Goal: Information Seeking & Learning: Learn about a topic

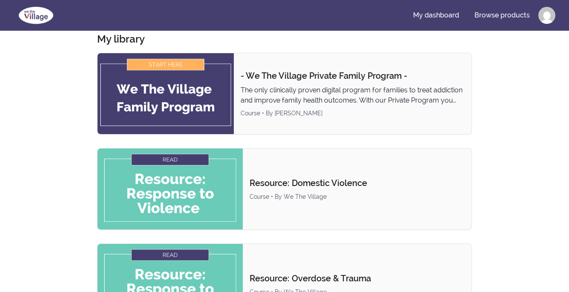
scroll to position [43, 0]
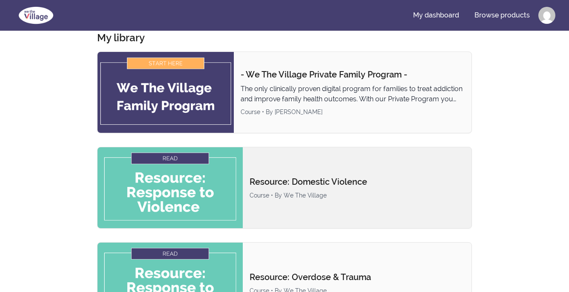
click at [284, 185] on p "Resource: Domestic Violence" at bounding box center [357, 182] width 215 height 12
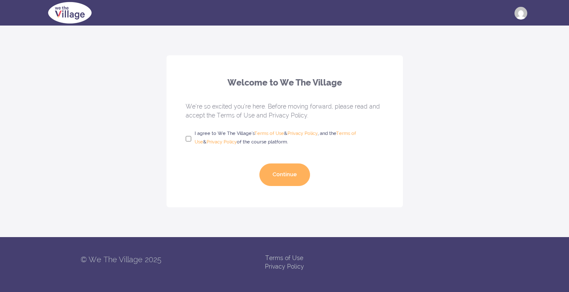
click at [182, 137] on div "Welcome to We The Village We’re so excited you’re here. Before moving forward, …" at bounding box center [285, 131] width 237 height 152
click at [187, 139] on input "I agree to We The Village's Terms of Use & Privacy Policy , and the Terms of Us…" at bounding box center [189, 138] width 6 height 15
checkbox input "true"
click at [284, 170] on button "Continue" at bounding box center [285, 175] width 51 height 23
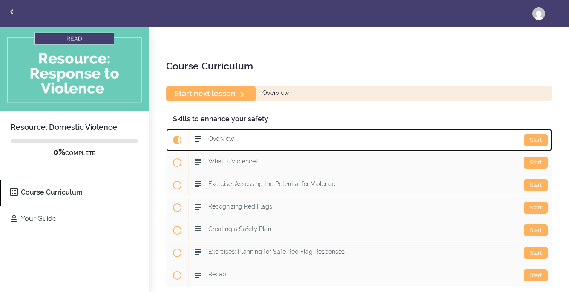
click at [523, 139] on div "Start Overview" at bounding box center [370, 140] width 364 height 20
click at [536, 142] on div "Start" at bounding box center [536, 140] width 24 height 12
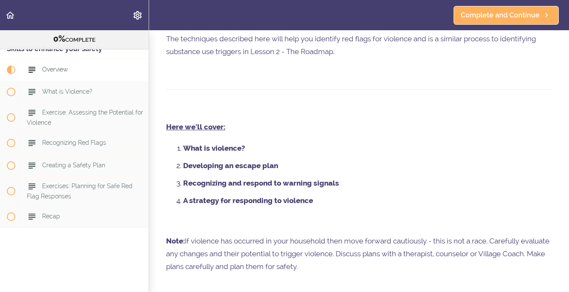
scroll to position [211, 0]
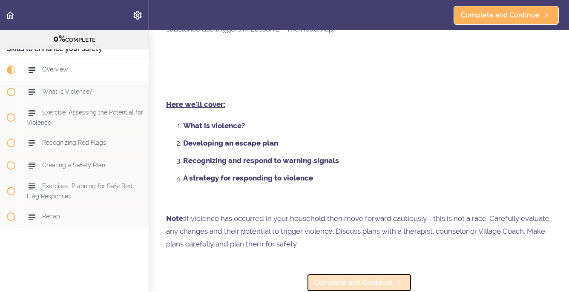
click at [384, 277] on link "Complete and Continue" at bounding box center [359, 283] width 105 height 19
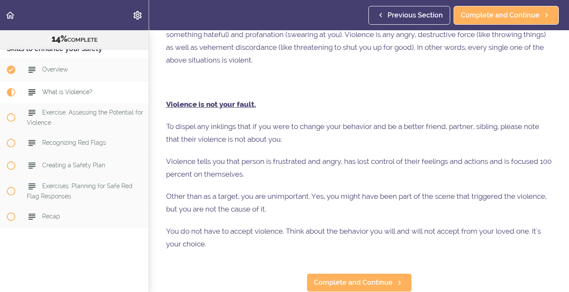
scroll to position [445, 0]
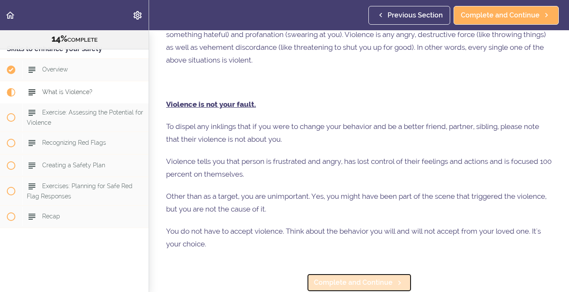
click at [330, 284] on span "Complete and Continue" at bounding box center [353, 283] width 79 height 10
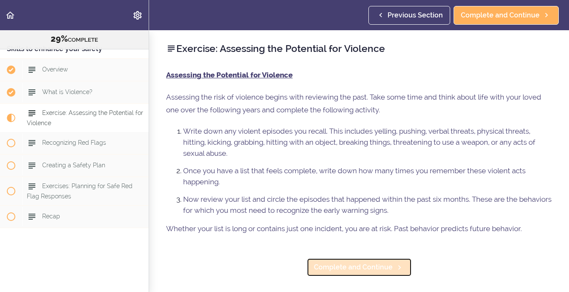
click at [368, 271] on span "Complete and Continue" at bounding box center [353, 268] width 79 height 10
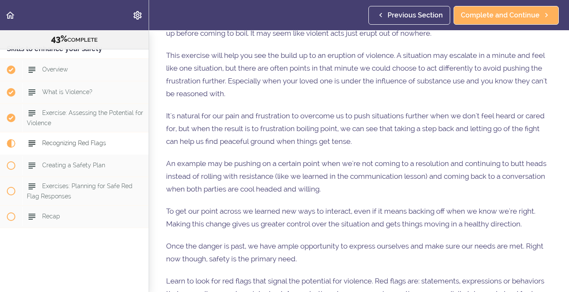
scroll to position [77, 0]
click at [383, 160] on span "An example may be pushing on a certain point when we're not coming to a resolut…" at bounding box center [356, 176] width 381 height 34
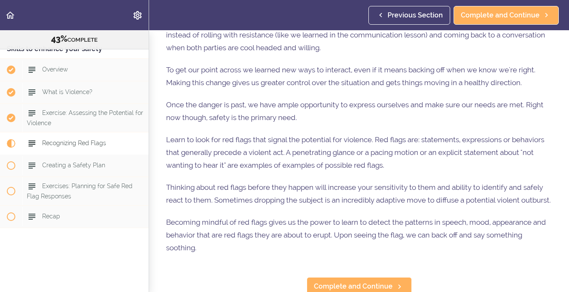
scroll to position [222, 0]
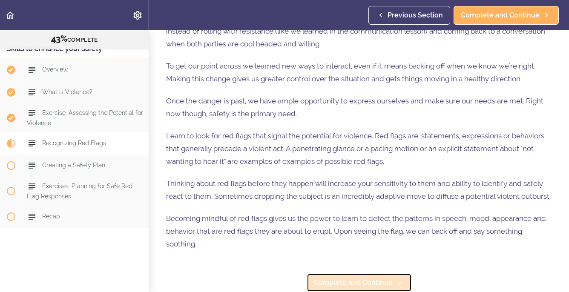
click at [339, 281] on span "Complete and Continue" at bounding box center [353, 283] width 79 height 10
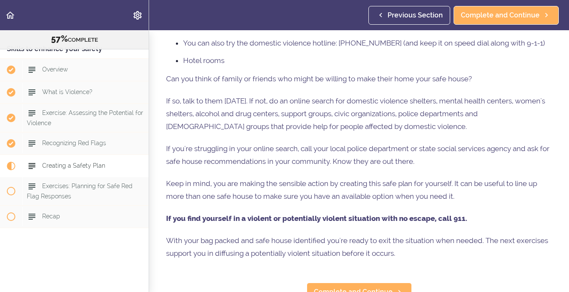
scroll to position [339, 0]
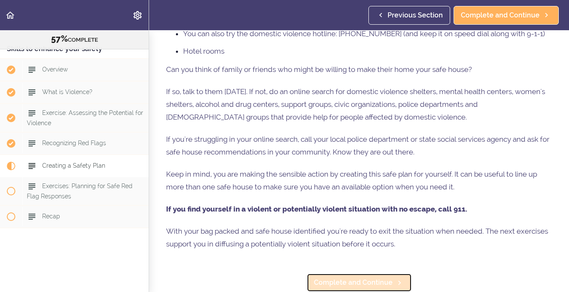
click at [362, 289] on link "Complete and Continue" at bounding box center [359, 283] width 105 height 19
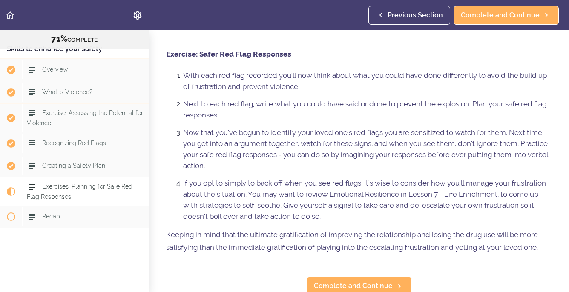
scroll to position [361, 0]
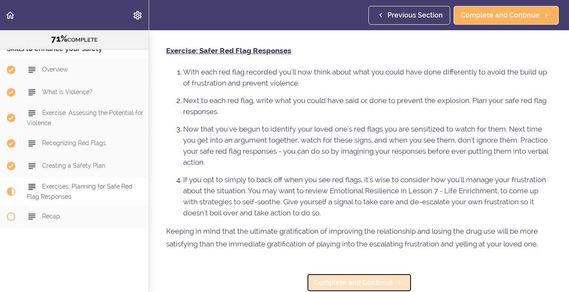
click at [367, 284] on span "Complete and Continue" at bounding box center [353, 283] width 79 height 10
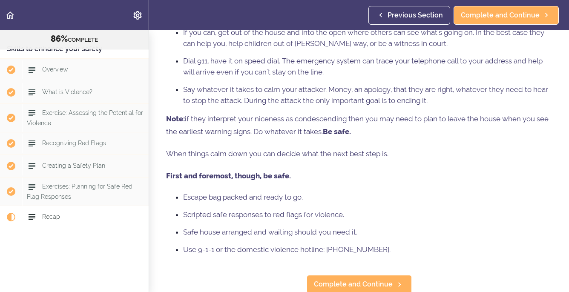
scroll to position [118, 0]
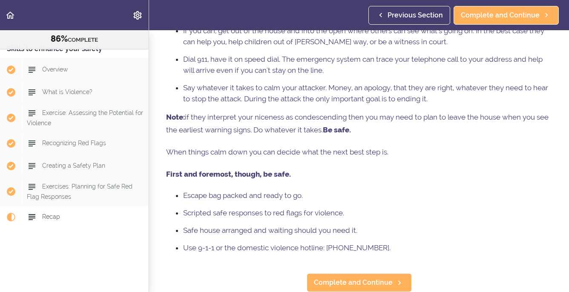
click at [193, 252] on li "Use 9-1-1 or the domestic violence hotline: 1-800-799-7233." at bounding box center [367, 248] width 369 height 11
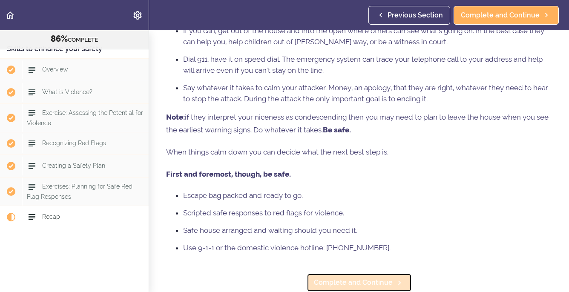
click at [352, 287] on span "Complete and Continue" at bounding box center [353, 283] width 79 height 10
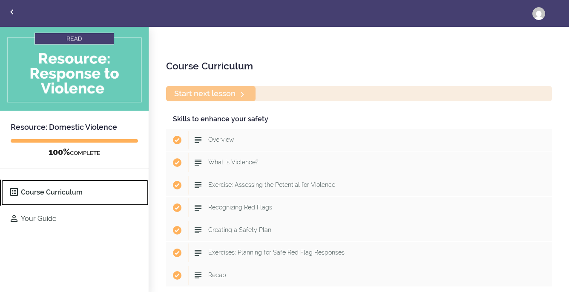
click at [76, 196] on link "Course Curriculum" at bounding box center [74, 193] width 147 height 26
click at [73, 188] on link "Course Curriculum" at bounding box center [74, 193] width 147 height 26
click at [12, 13] on use "Back to courses" at bounding box center [11, 11] width 3 height 5
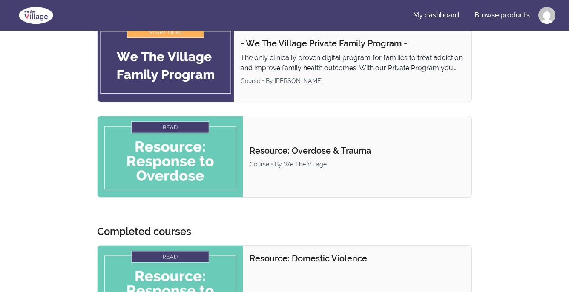
scroll to position [19, 0]
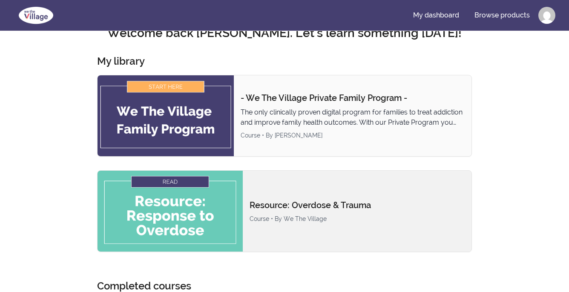
click at [320, 206] on p "Resource: Overdose & Trauma" at bounding box center [357, 205] width 215 height 12
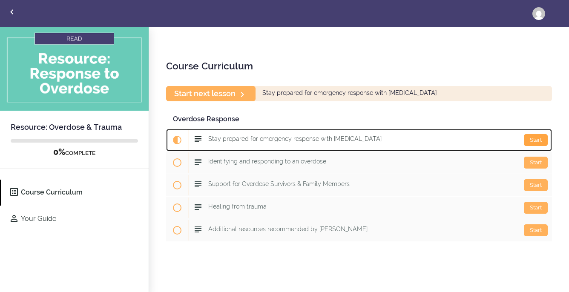
click at [536, 140] on div "Start" at bounding box center [536, 140] width 24 height 12
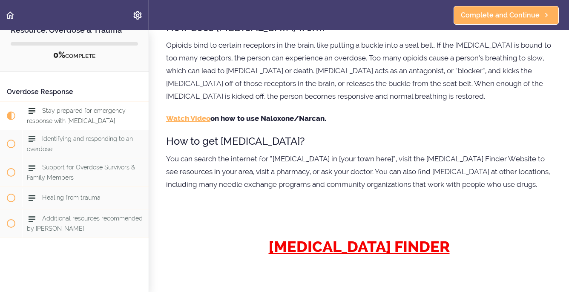
scroll to position [344, 0]
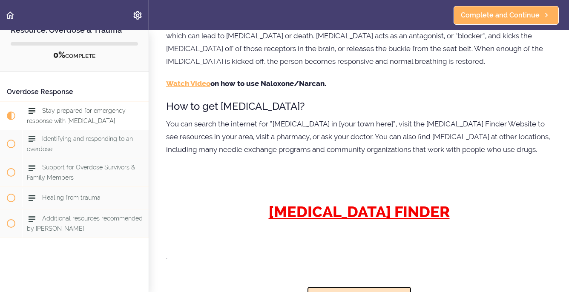
click at [361, 291] on span "Complete and Continue" at bounding box center [353, 296] width 79 height 10
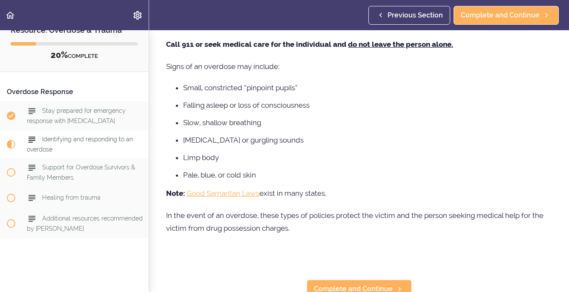
scroll to position [72, 0]
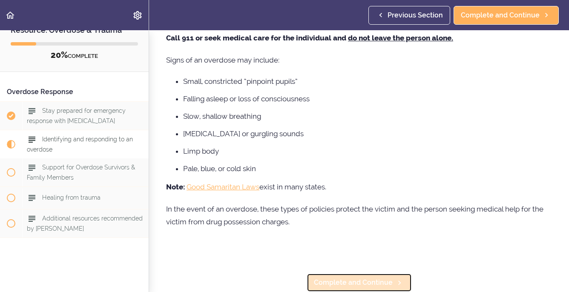
click at [355, 283] on span "Complete and Continue" at bounding box center [353, 283] width 79 height 10
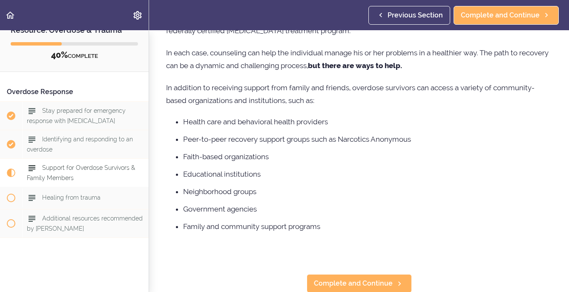
scroll to position [395, 0]
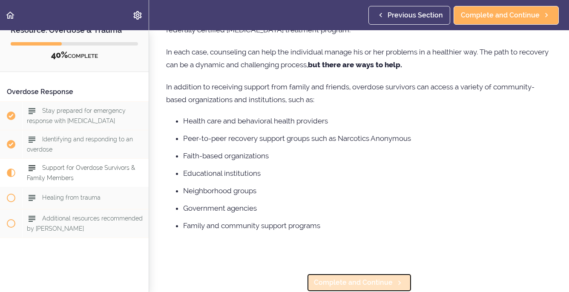
click at [356, 286] on span "Complete and Continue" at bounding box center [353, 283] width 79 height 10
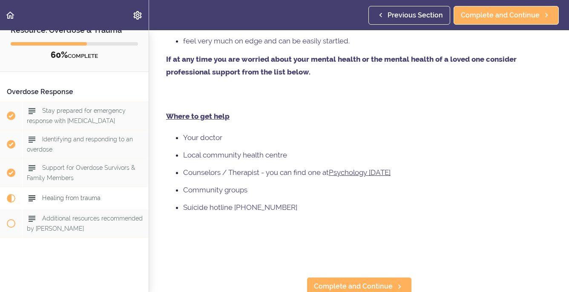
scroll to position [2340, 0]
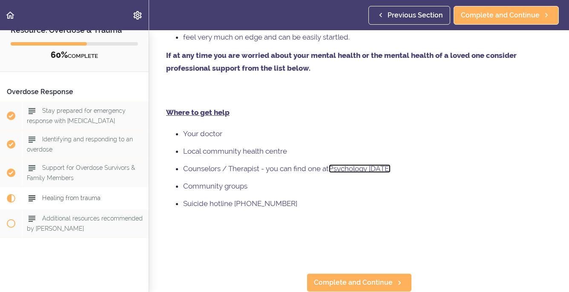
click at [363, 170] on link "Psychology Today" at bounding box center [360, 169] width 62 height 9
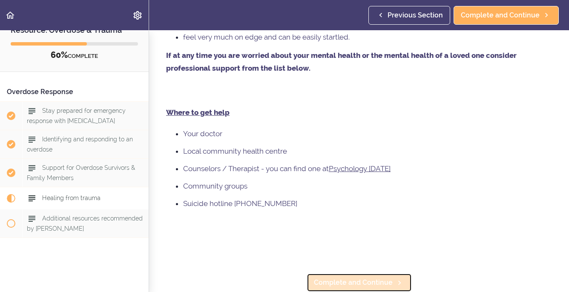
click at [355, 282] on span "Complete and Continue" at bounding box center [353, 283] width 79 height 10
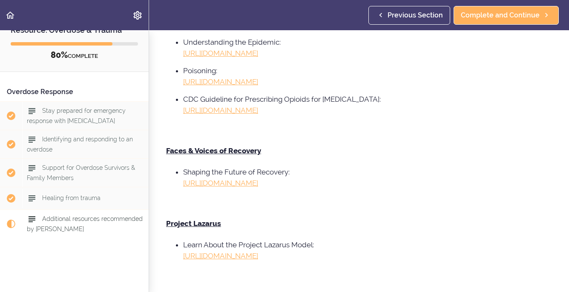
scroll to position [375, 0]
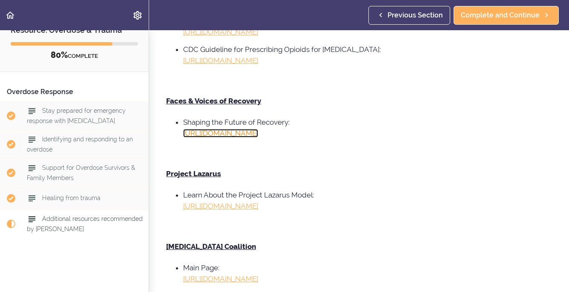
click at [258, 137] on link "https://facesandvoicesofrecovery.org/" at bounding box center [220, 133] width 75 height 9
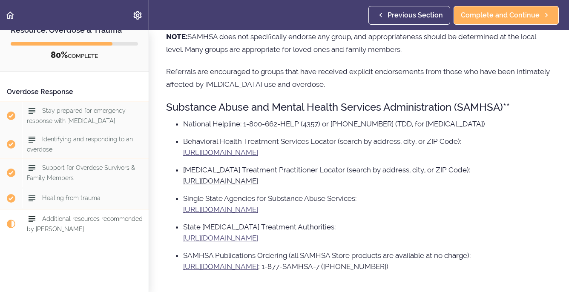
scroll to position [38, 0]
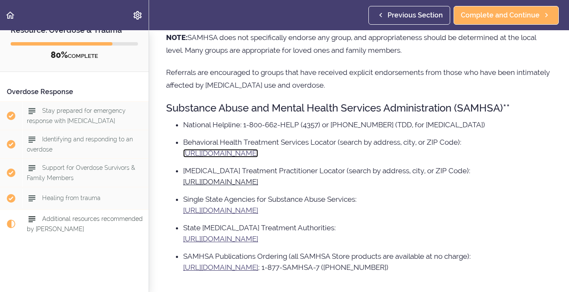
click at [258, 155] on link "https://findtreatment.samhsa.gov/" at bounding box center [220, 153] width 75 height 9
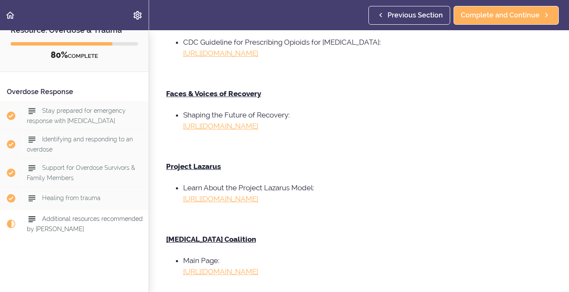
scroll to position [564, 0]
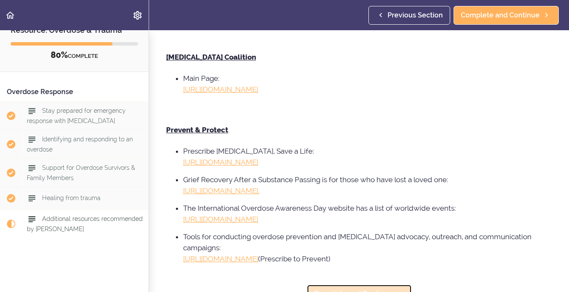
click at [360, 289] on span "Complete and Continue" at bounding box center [353, 294] width 79 height 10
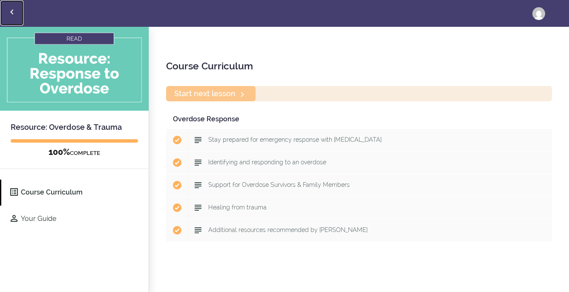
click at [15, 12] on icon "Back to courses" at bounding box center [12, 12] width 10 height 10
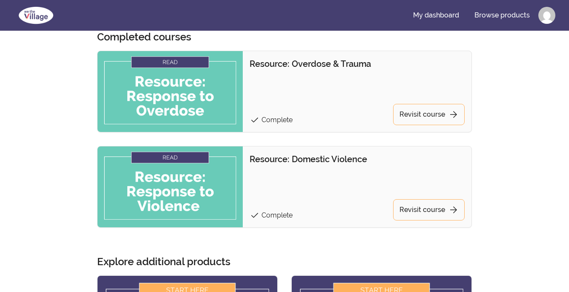
scroll to position [198, 0]
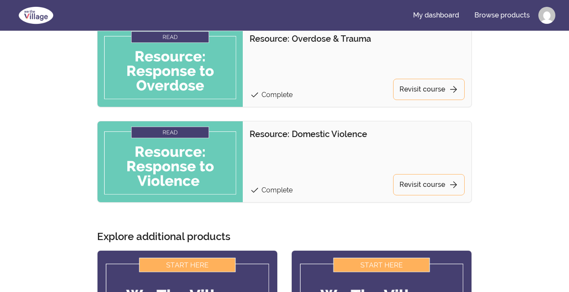
click at [201, 162] on img at bounding box center [170, 161] width 145 height 81
click at [291, 136] on p "Resource: Domestic Violence" at bounding box center [357, 134] width 215 height 12
click at [433, 188] on link "Revisit course arrow_forward" at bounding box center [429, 184] width 72 height 21
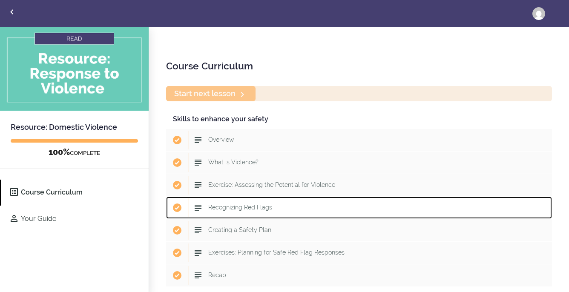
click at [257, 209] on span "Recognizing Red Flags" at bounding box center [240, 207] width 64 height 7
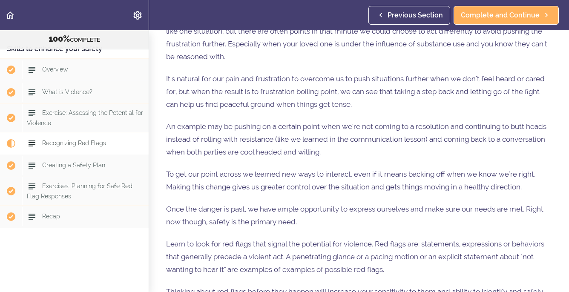
scroll to position [113, 0]
click at [82, 164] on span "Creating a Safety Plan" at bounding box center [73, 165] width 63 height 7
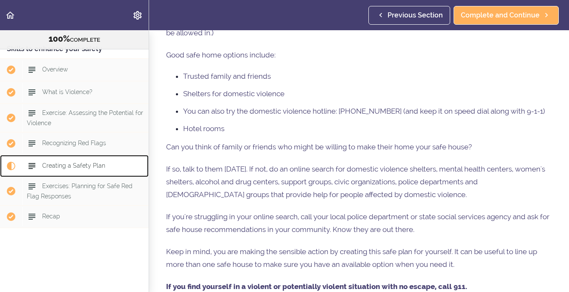
scroll to position [339, 0]
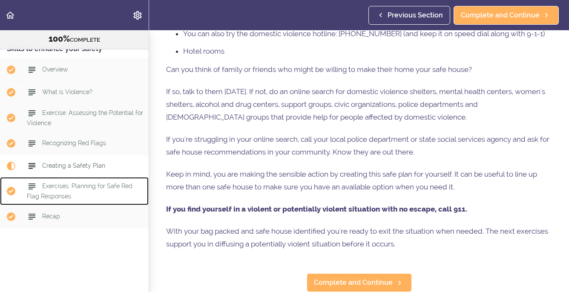
click at [96, 189] on span "Exercises: Planning for Safe Red Flag Responses" at bounding box center [80, 191] width 106 height 17
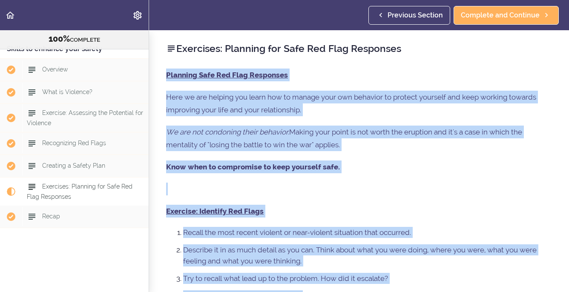
drag, startPoint x: 543, startPoint y: 245, endPoint x: 167, endPoint y: 63, distance: 417.8
click at [167, 63] on div "Exercises: Planning for Safe Red Flag Responses Planning Safe Red Flag Response…" at bounding box center [359, 161] width 420 height 262
copy div "Planning Safe Red Flag Responses Here we are helping you learn how to manage yo…"
click at [387, 185] on p at bounding box center [359, 189] width 386 height 13
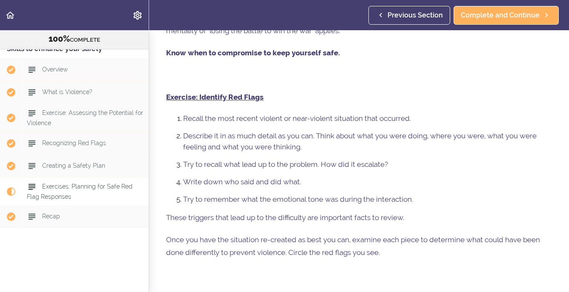
scroll to position [121, 0]
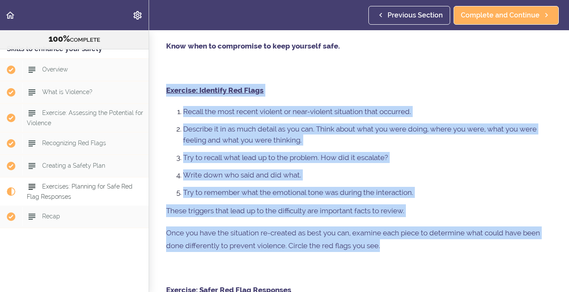
drag, startPoint x: 404, startPoint y: 249, endPoint x: 157, endPoint y: 84, distance: 297.2
click at [157, 84] on div "Exercises: Planning for Safe Red Flag Responses Planning Safe Red Flag Response…" at bounding box center [359, 40] width 420 height 262
copy div "Exercise: Identify Red Flags Recall the most recent violent or near-violent sit…"
